Goal: Task Accomplishment & Management: Manage account settings

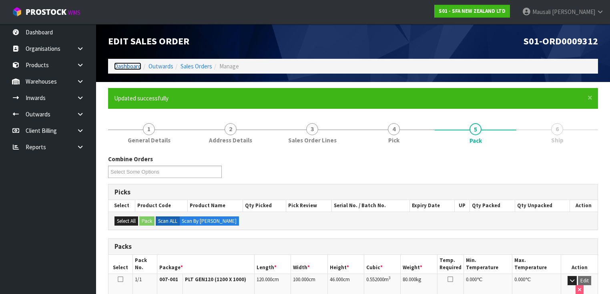
click at [133, 65] on link "Dashboard" at bounding box center [127, 66] width 27 height 8
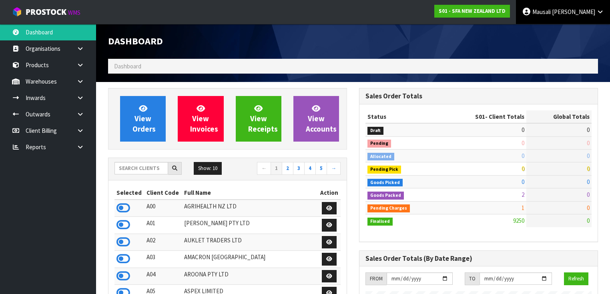
scroll to position [604, 251]
click at [575, 17] on link "Mausali Tito" at bounding box center [563, 12] width 94 height 24
click at [570, 32] on link "Logout" at bounding box center [577, 31] width 63 height 11
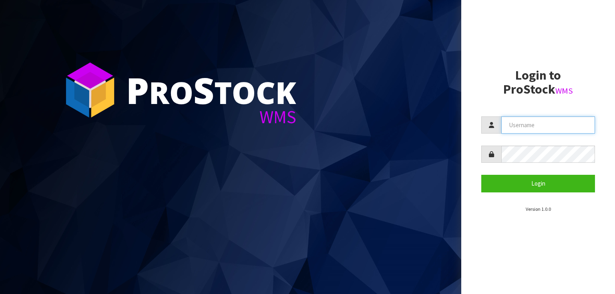
click at [514, 121] on input "text" at bounding box center [548, 124] width 94 height 17
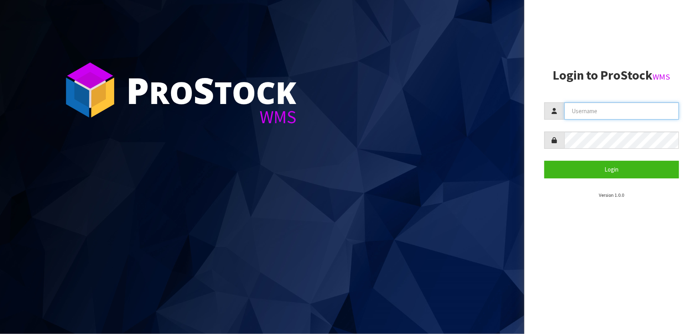
click at [590, 119] on input "text" at bounding box center [621, 110] width 114 height 17
type input "[PERSON_NAME][EMAIL_ADDRESS][DOMAIN_NAME]"
click at [544, 161] on button "Login" at bounding box center [611, 169] width 135 height 17
